Goal: Task Accomplishment & Management: Complete application form

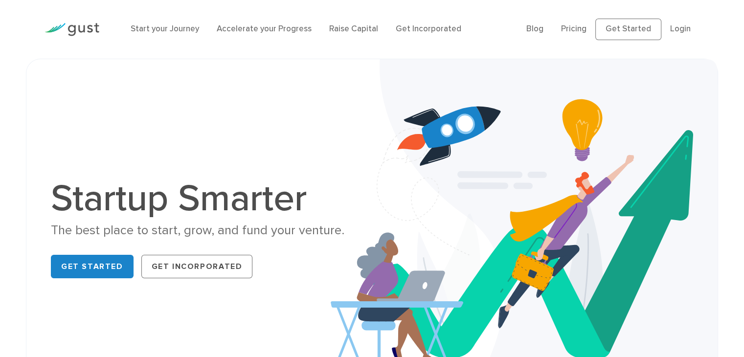
click at [525, 30] on div "Blog FAQ Pricing Get Started Login Login" at bounding box center [613, 29] width 188 height 41
click at [535, 30] on link "Blog" at bounding box center [535, 29] width 17 height 10
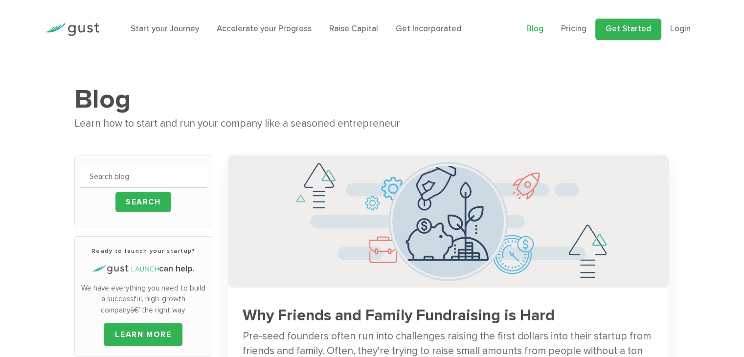
click at [630, 31] on link "Get Started" at bounding box center [629, 30] width 66 height 22
